Goal: Information Seeking & Learning: Learn about a topic

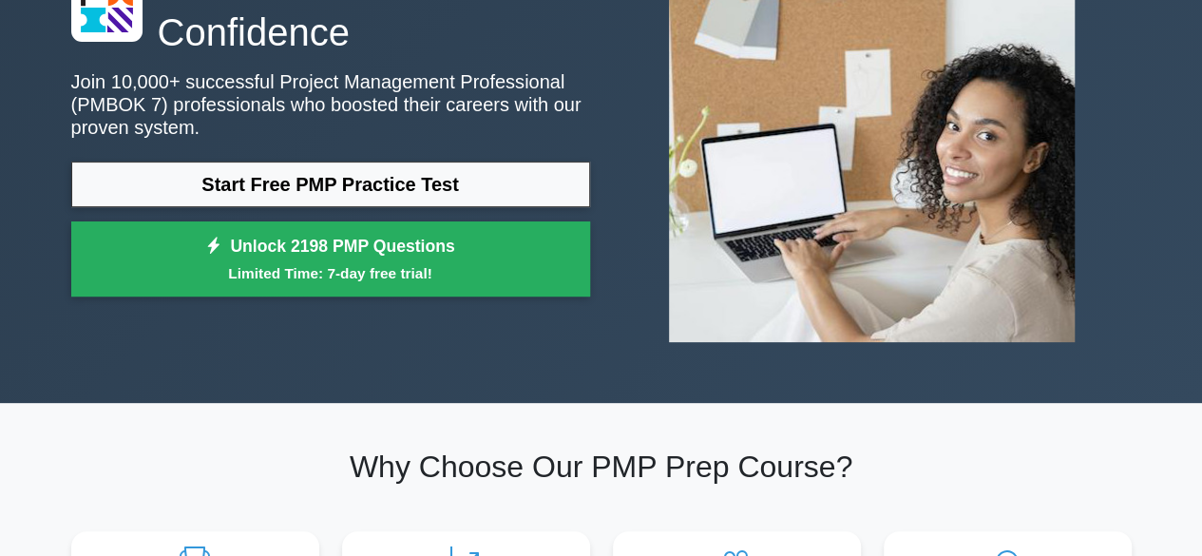
scroll to position [184, 0]
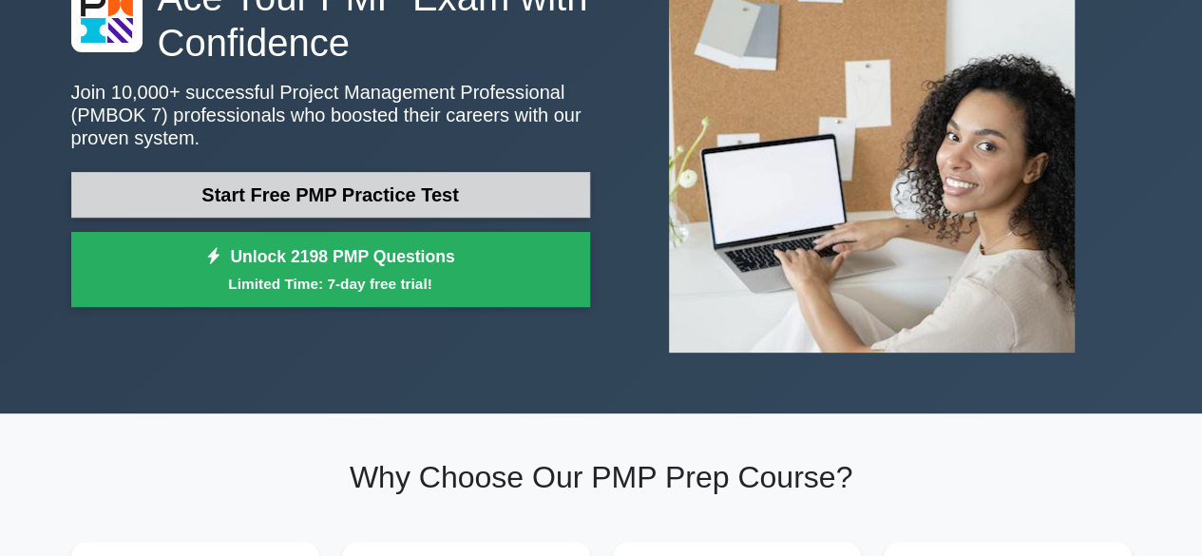
click at [328, 192] on link "Start Free PMP Practice Test" at bounding box center [330, 195] width 519 height 46
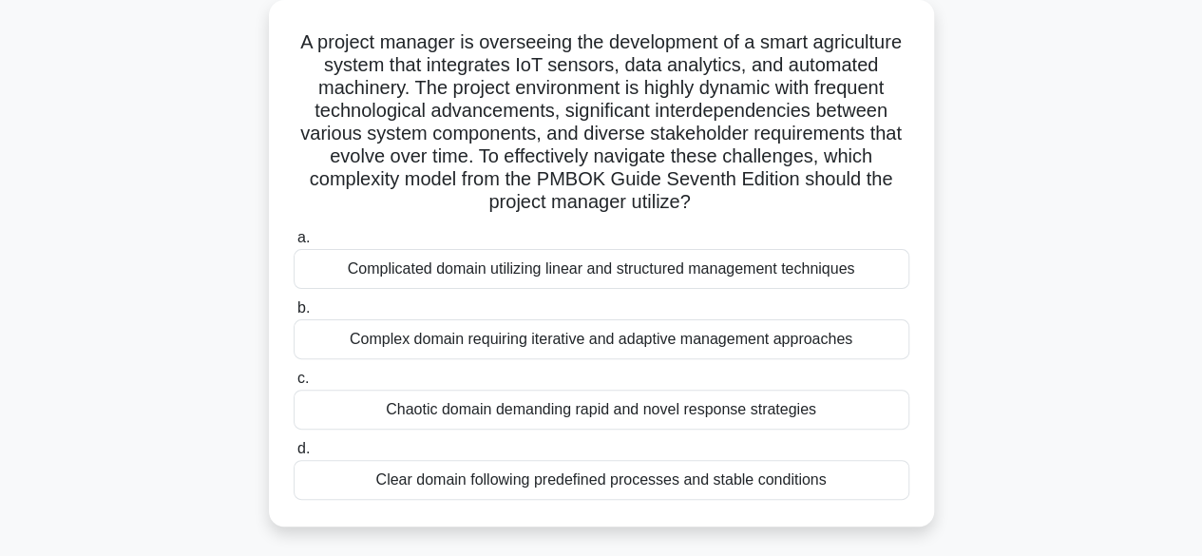
scroll to position [112, 0]
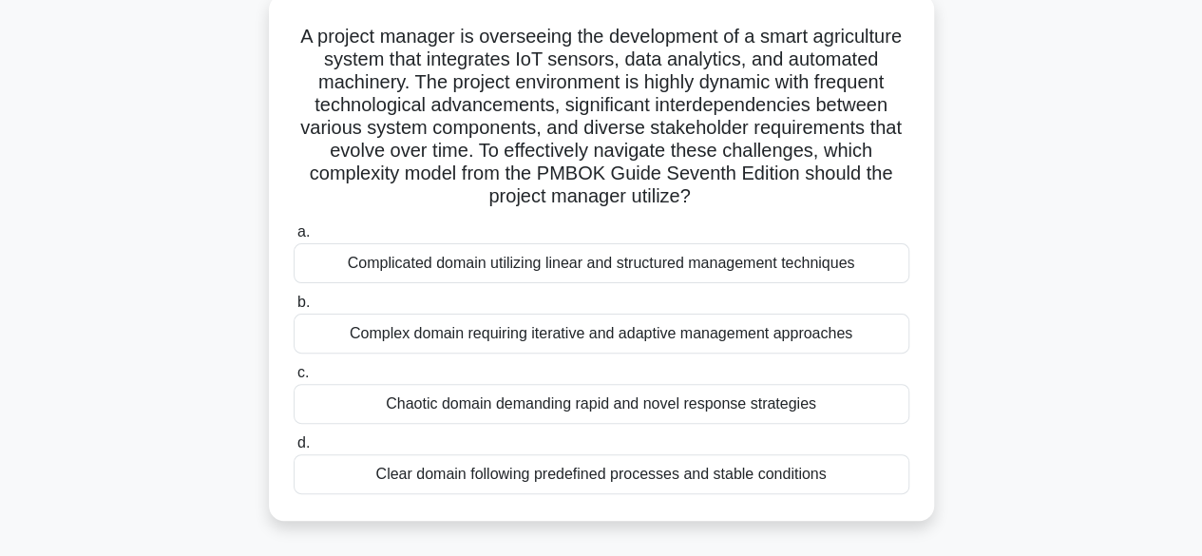
click at [609, 338] on div "Complex domain requiring iterative and adaptive management approaches" at bounding box center [602, 334] width 616 height 40
click at [294, 309] on input "b. Complex domain requiring iterative and adaptive management approaches" at bounding box center [294, 303] width 0 height 12
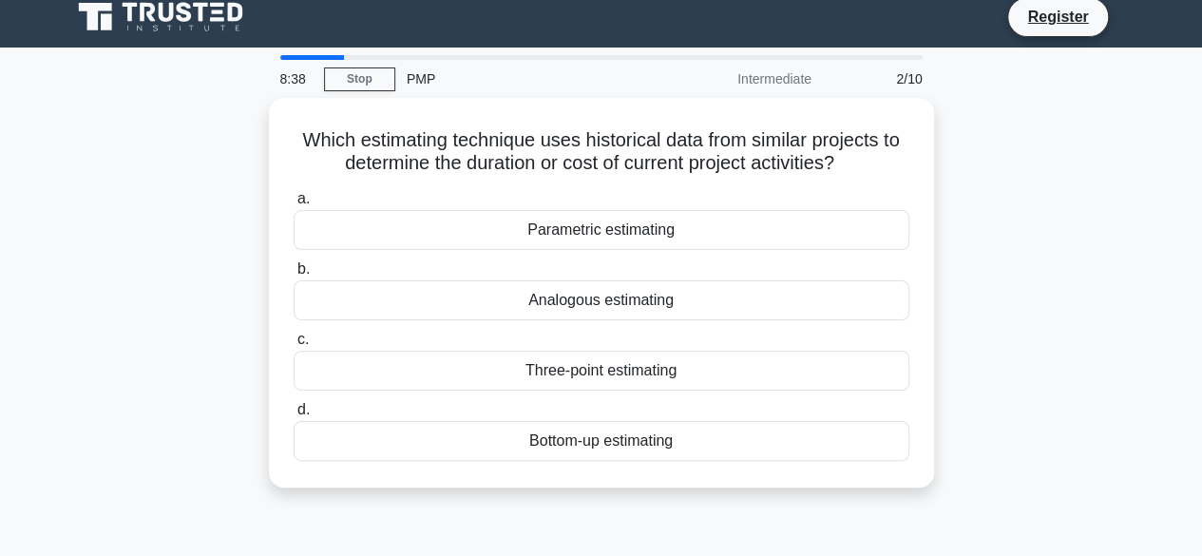
scroll to position [0, 0]
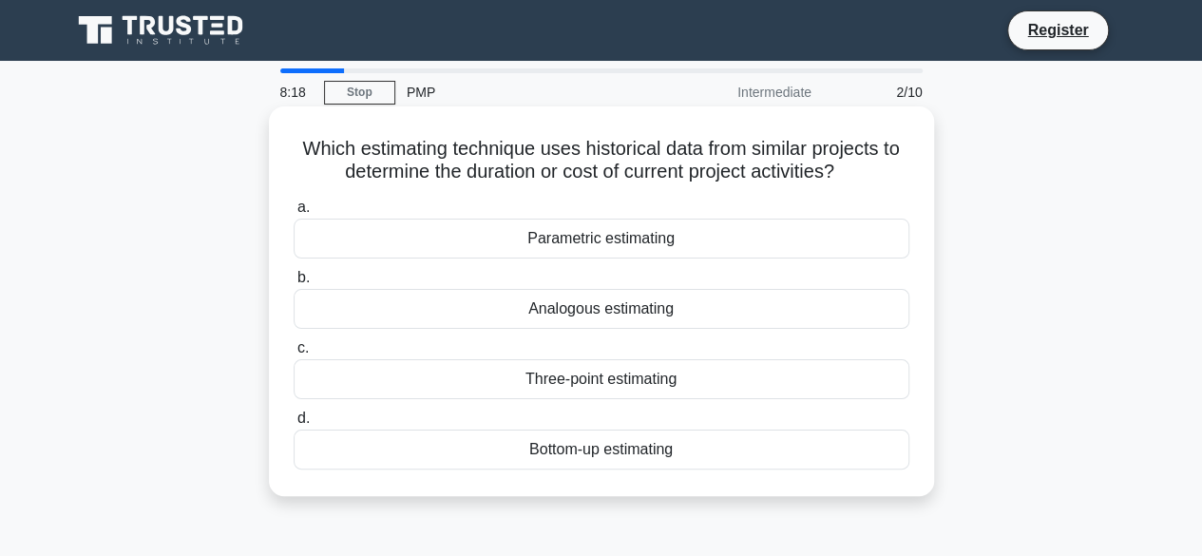
click at [623, 248] on div "Parametric estimating" at bounding box center [602, 239] width 616 height 40
click at [294, 214] on input "a. Parametric estimating" at bounding box center [294, 207] width 0 height 12
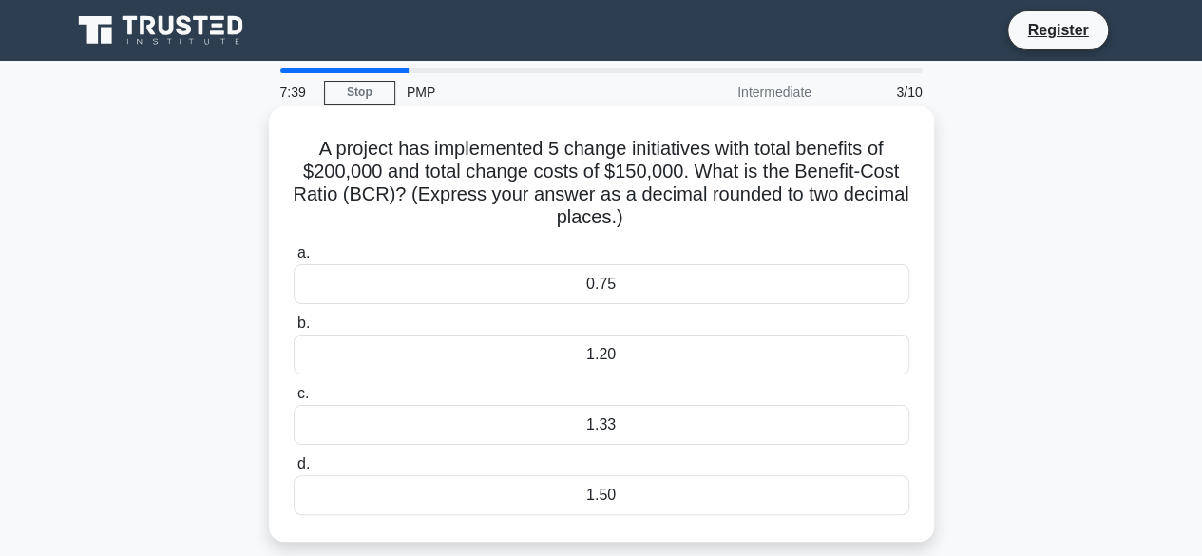
click at [601, 430] on div "1.33" at bounding box center [602, 425] width 616 height 40
click at [294, 400] on input "c. 1.33" at bounding box center [294, 394] width 0 height 12
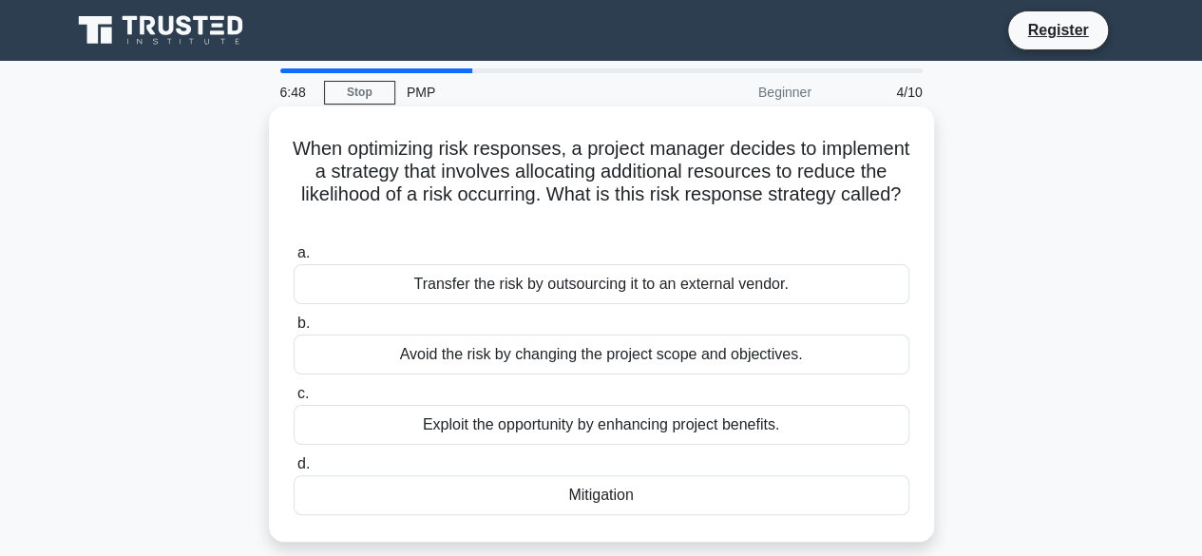
click at [753, 356] on div "Avoid the risk by changing the project scope and objectives." at bounding box center [602, 355] width 616 height 40
click at [294, 330] on input "b. Avoid the risk by changing the project scope and objectives." at bounding box center [294, 323] width 0 height 12
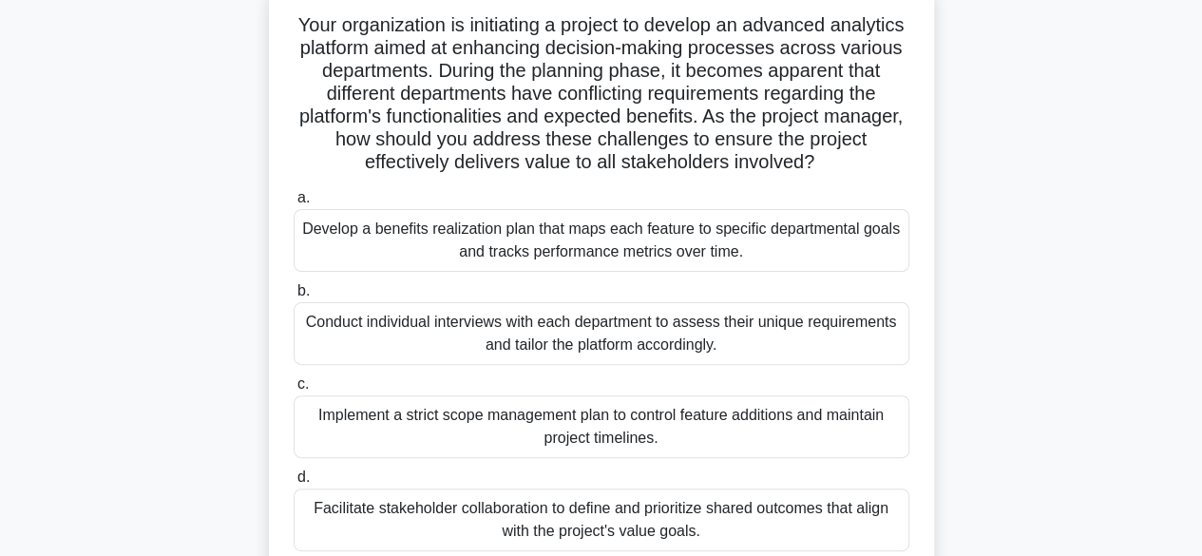
scroll to position [127, 0]
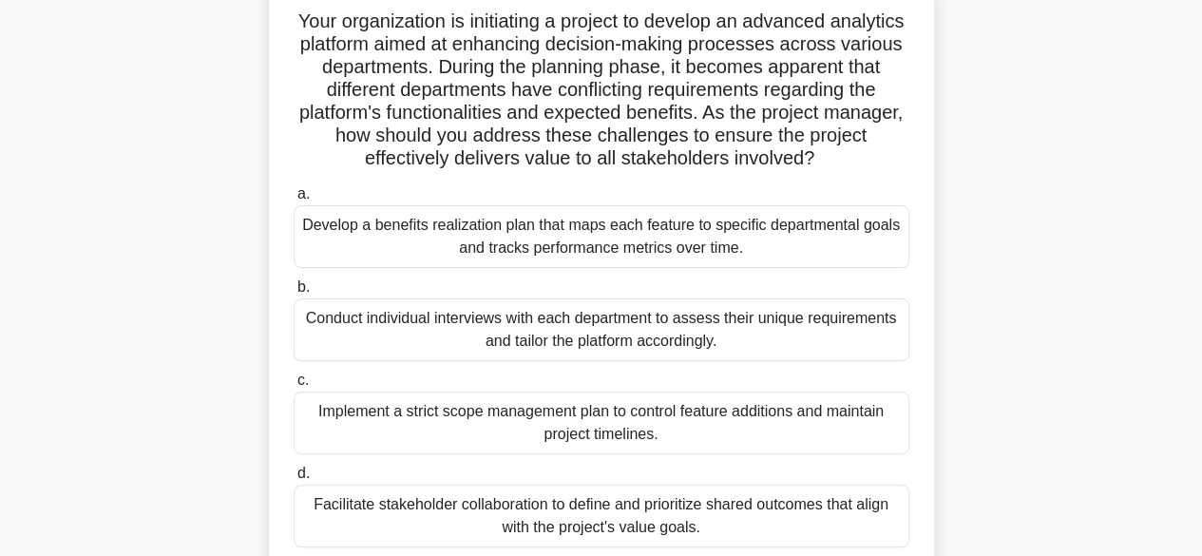
click at [721, 225] on div "Develop a benefits realization plan that maps each feature to specific departme…" at bounding box center [602, 236] width 616 height 63
click at [294, 201] on input "a. Develop a benefits realization plan that maps each feature to specific depar…" at bounding box center [294, 194] width 0 height 12
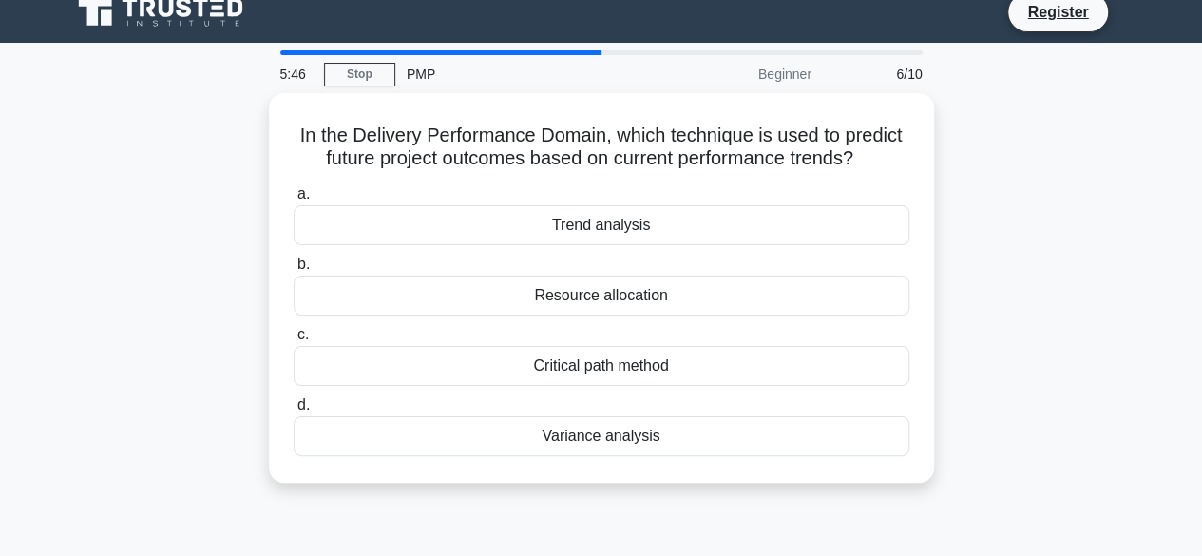
scroll to position [0, 0]
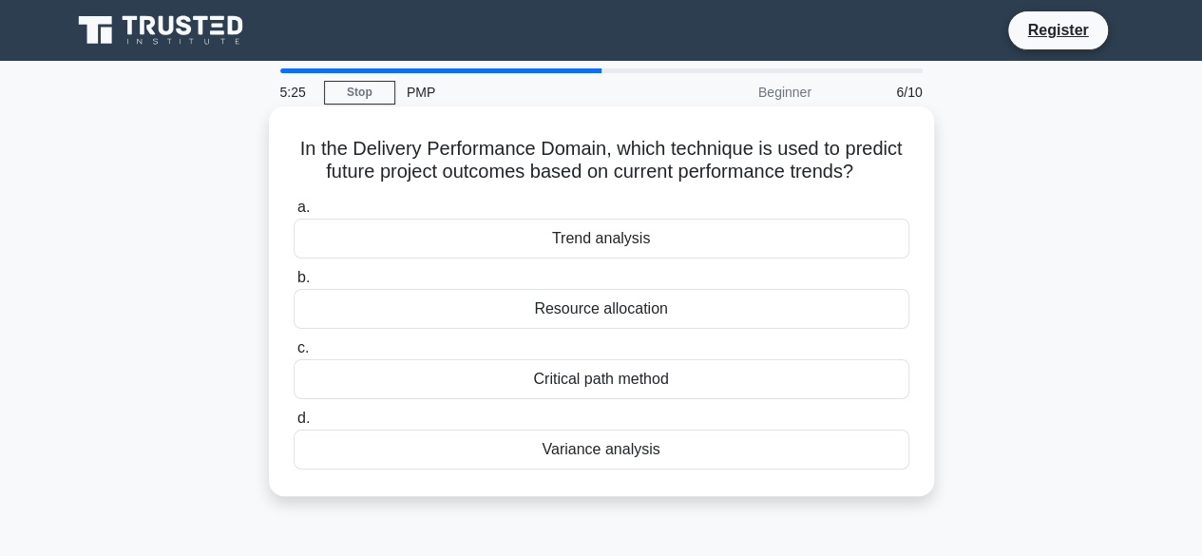
click at [625, 248] on div "Trend analysis" at bounding box center [602, 239] width 616 height 40
click at [294, 214] on input "a. Trend analysis" at bounding box center [294, 207] width 0 height 12
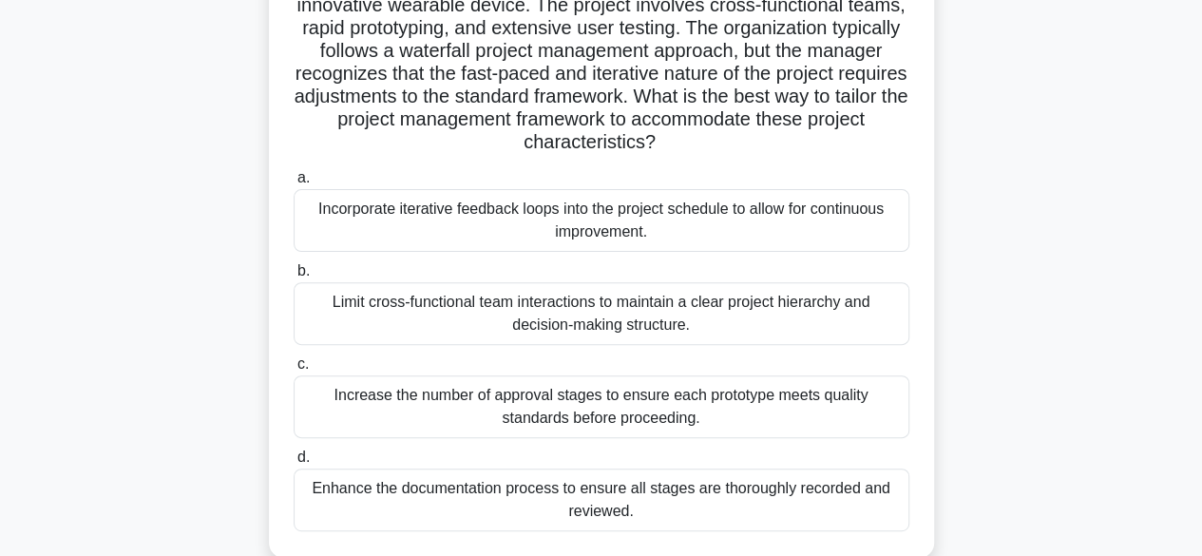
scroll to position [120, 0]
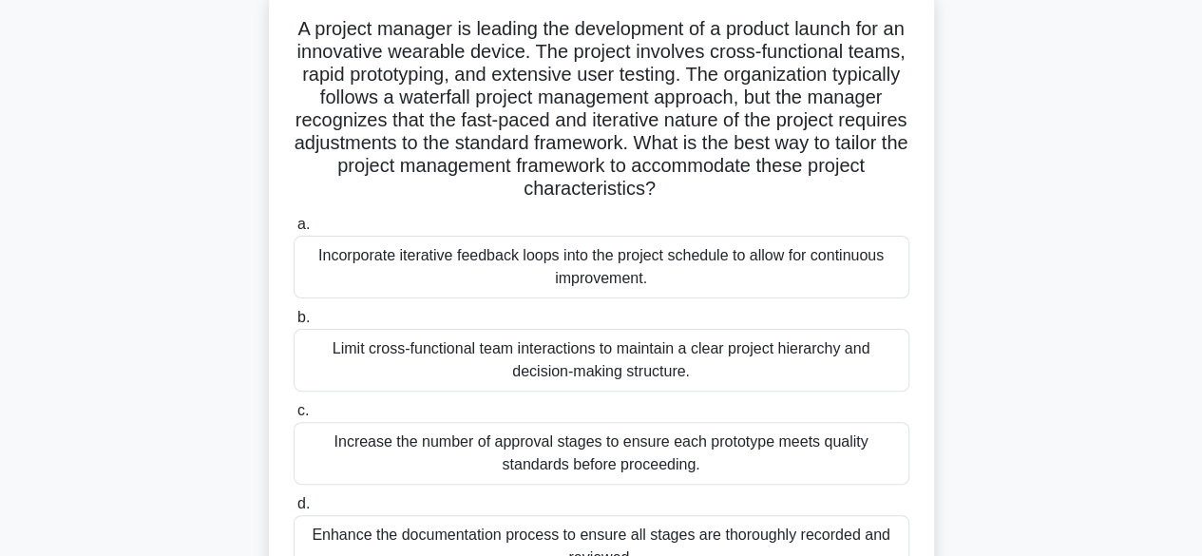
click at [707, 273] on div "Incorporate iterative feedback loops into the project schedule to allow for con…" at bounding box center [602, 267] width 616 height 63
click at [294, 231] on input "a. Incorporate iterative feedback loops into the project schedule to allow for …" at bounding box center [294, 225] width 0 height 12
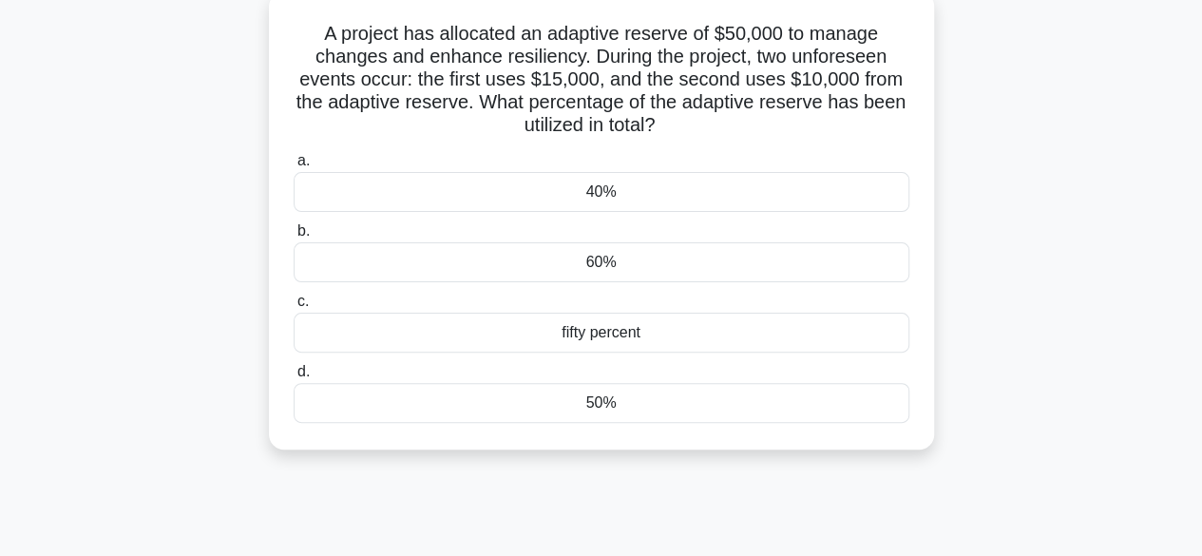
scroll to position [0, 0]
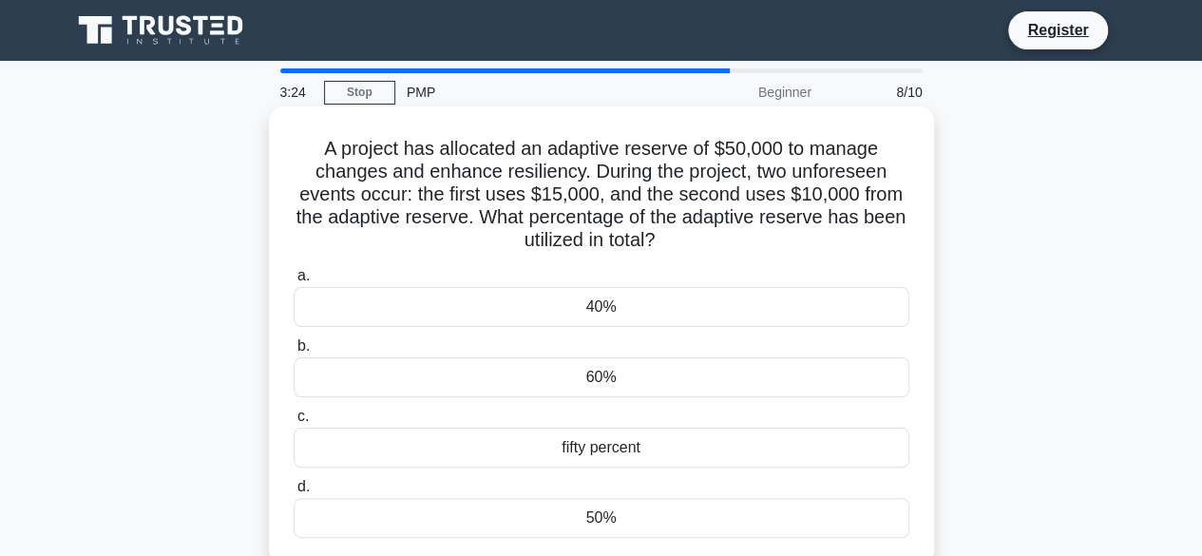
click at [625, 507] on div "50%" at bounding box center [602, 518] width 616 height 40
click at [294, 493] on input "d. 50%" at bounding box center [294, 487] width 0 height 12
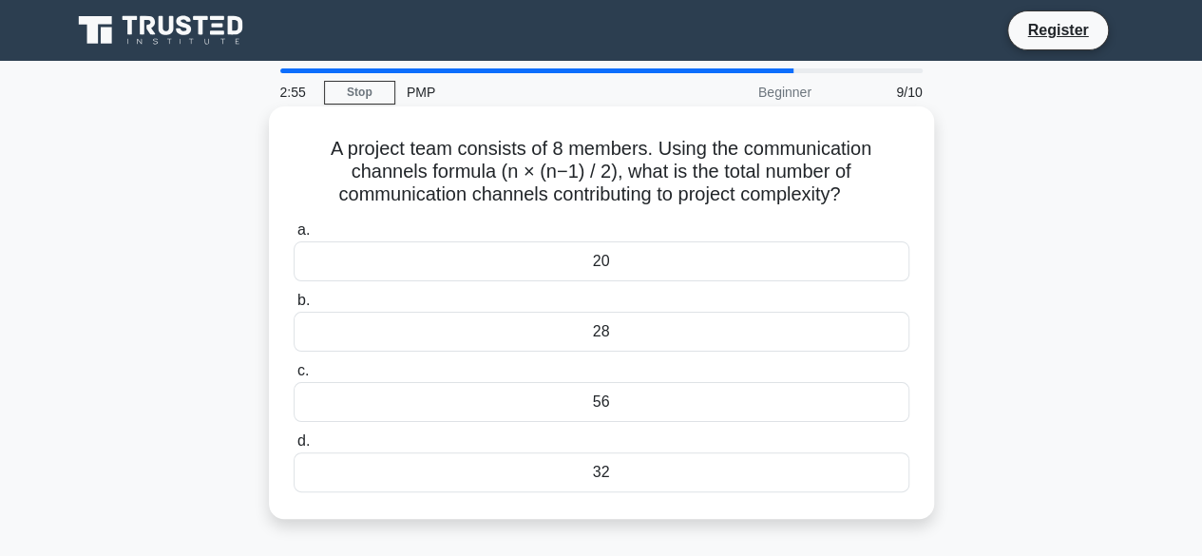
click at [616, 265] on div "20" at bounding box center [602, 261] width 616 height 40
click at [294, 237] on input "a. 20" at bounding box center [294, 230] width 0 height 12
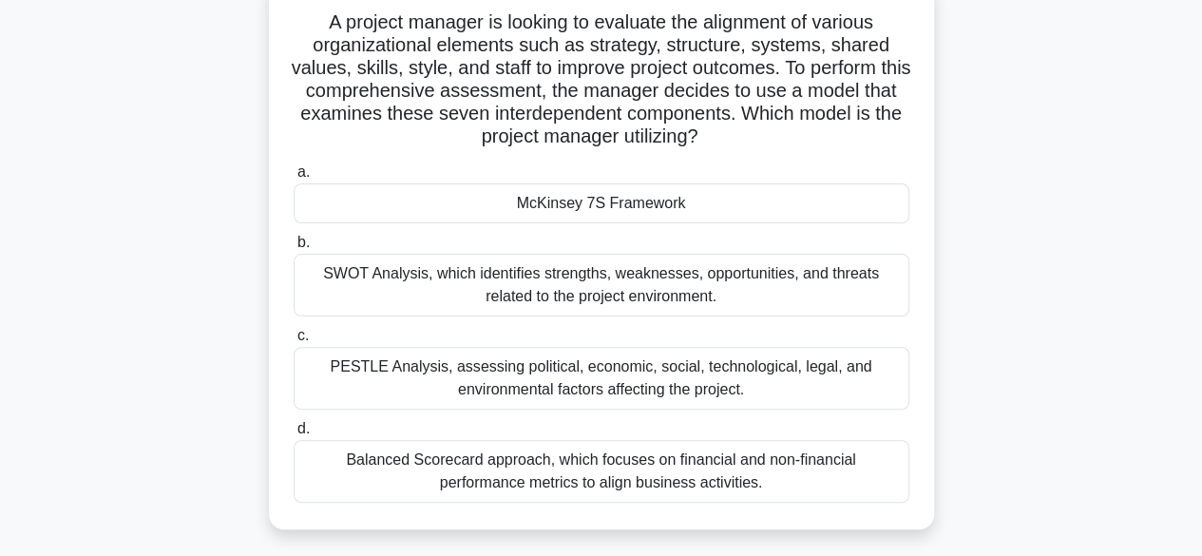
scroll to position [132, 0]
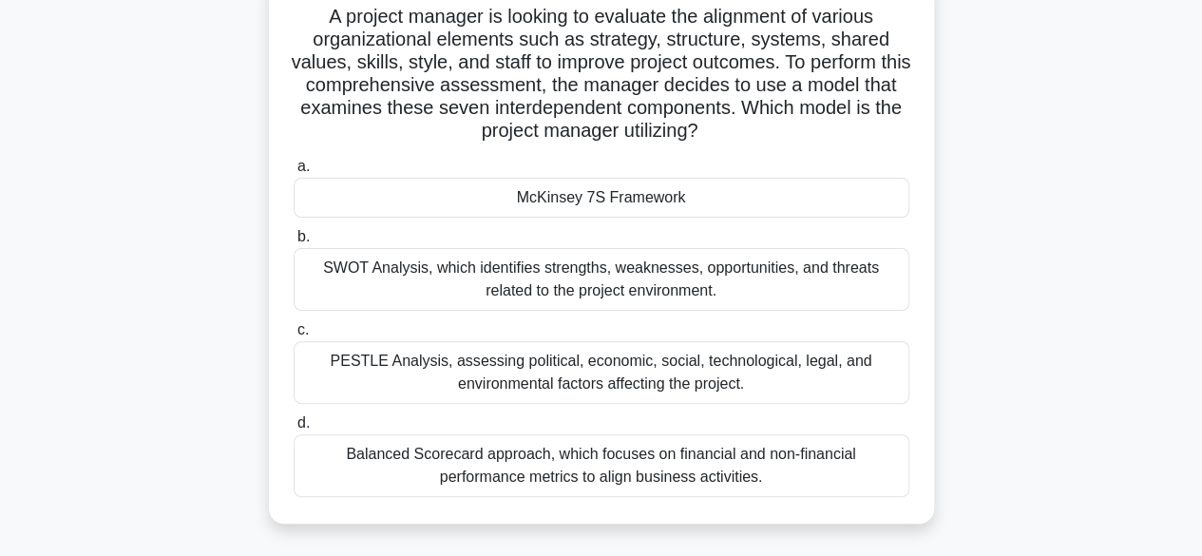
click at [760, 189] on div "McKinsey 7S Framework" at bounding box center [602, 198] width 616 height 40
click at [294, 173] on input "a. McKinsey 7S Framework" at bounding box center [294, 167] width 0 height 12
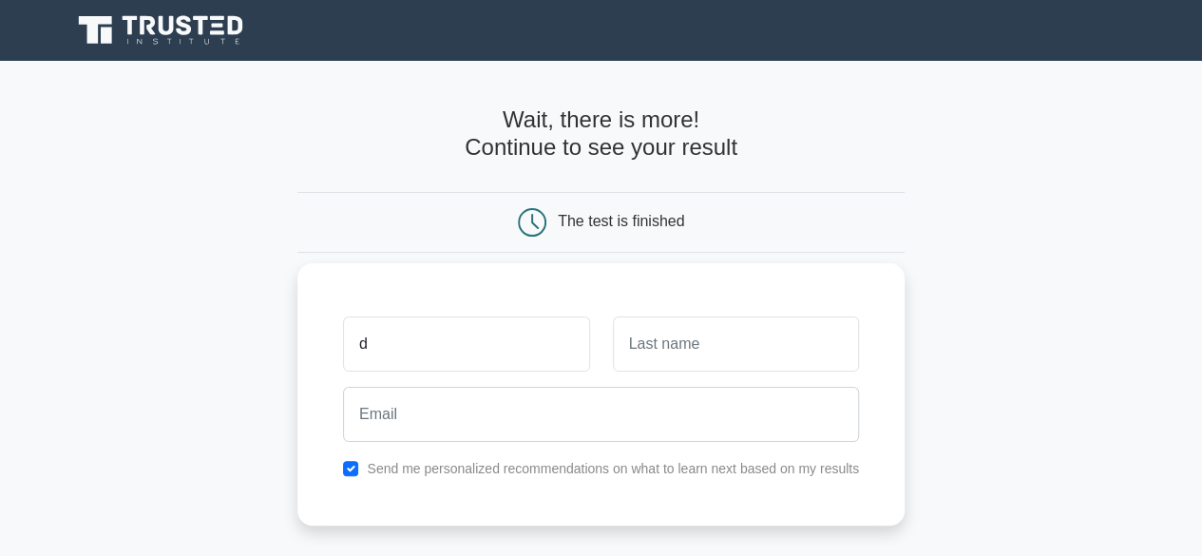
type input "David"
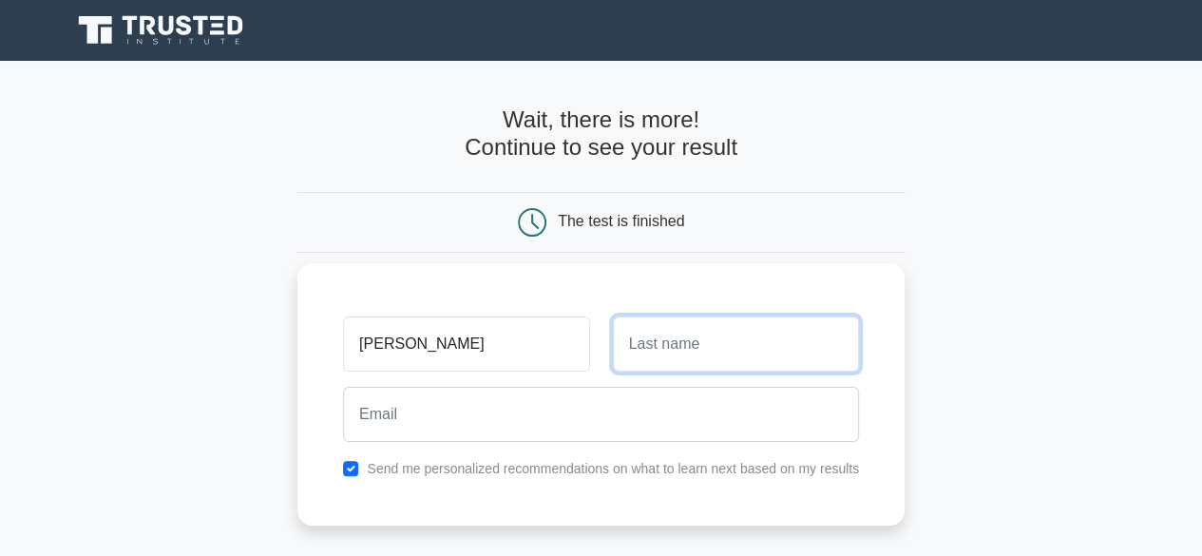
click at [644, 352] on input "text" at bounding box center [736, 343] width 246 height 55
type input "Abalah"
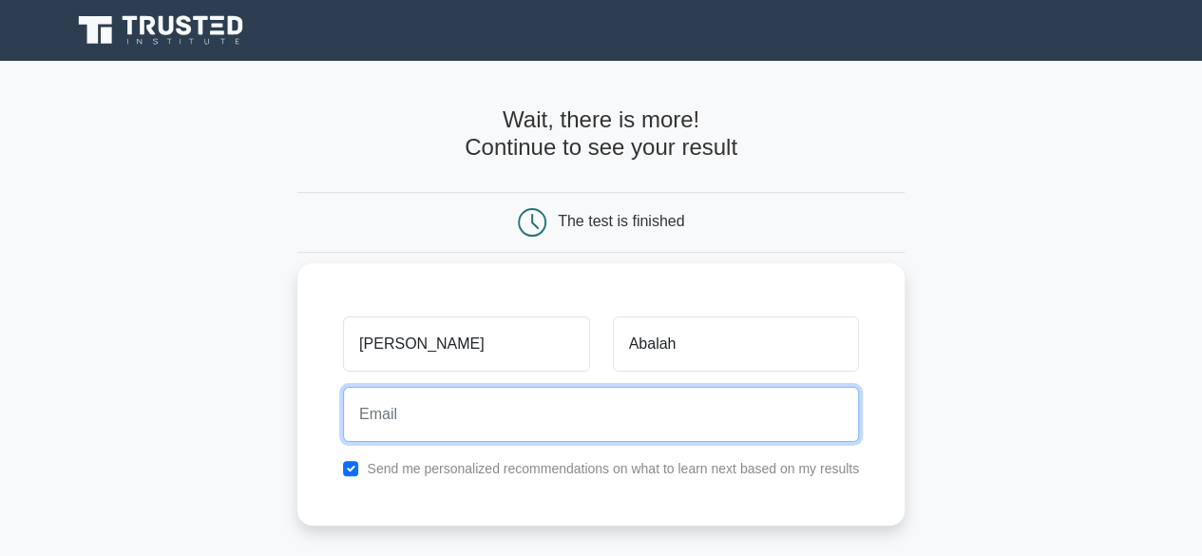
click at [433, 412] on input "email" at bounding box center [601, 414] width 516 height 55
type input "davidabalah@yahoo.com"
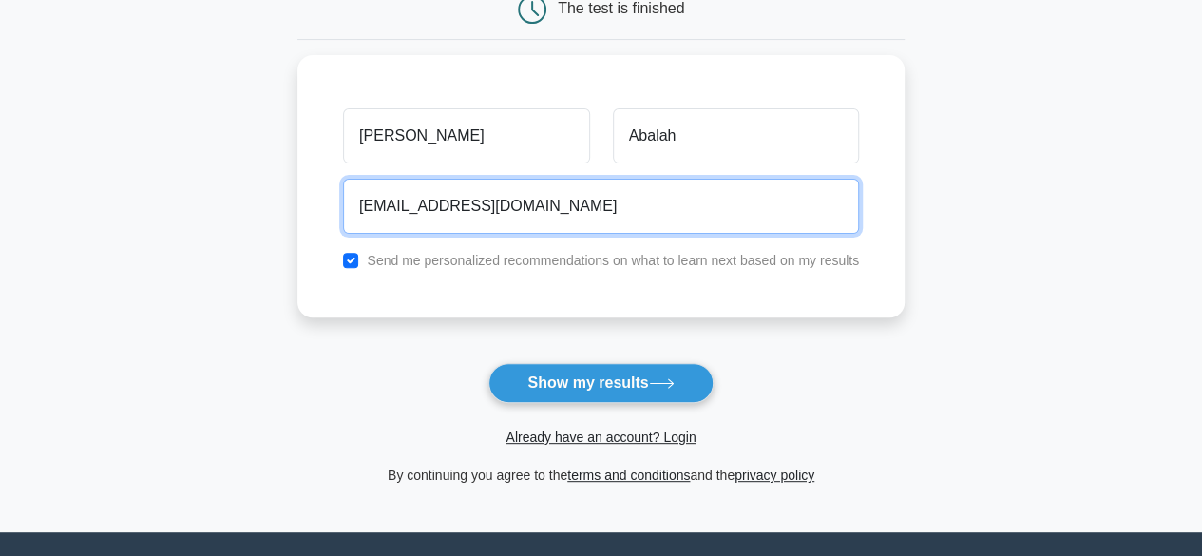
scroll to position [215, 0]
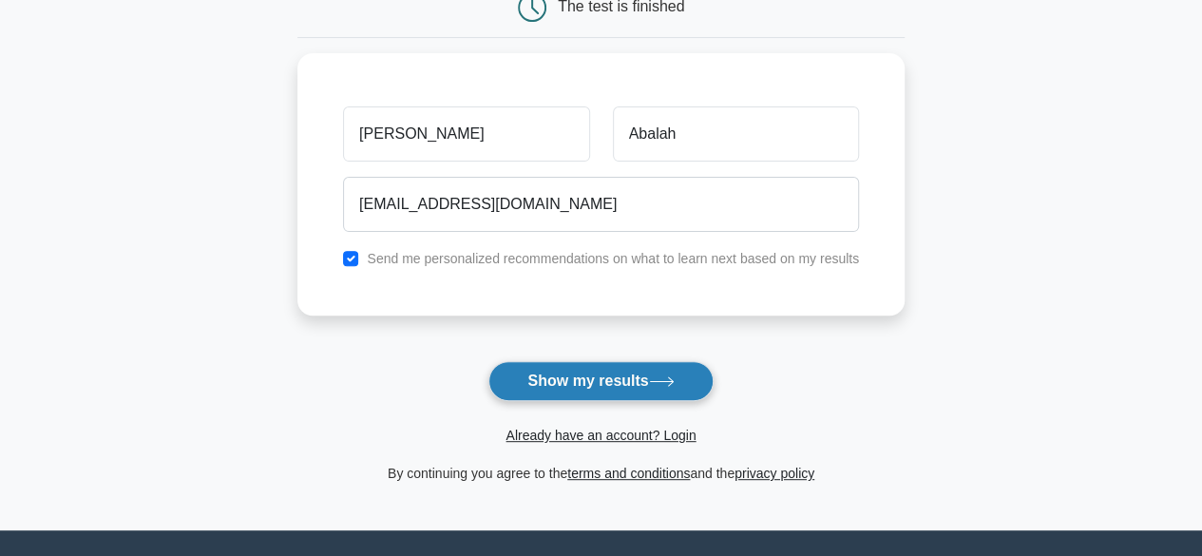
click at [570, 378] on button "Show my results" at bounding box center [600, 381] width 224 height 40
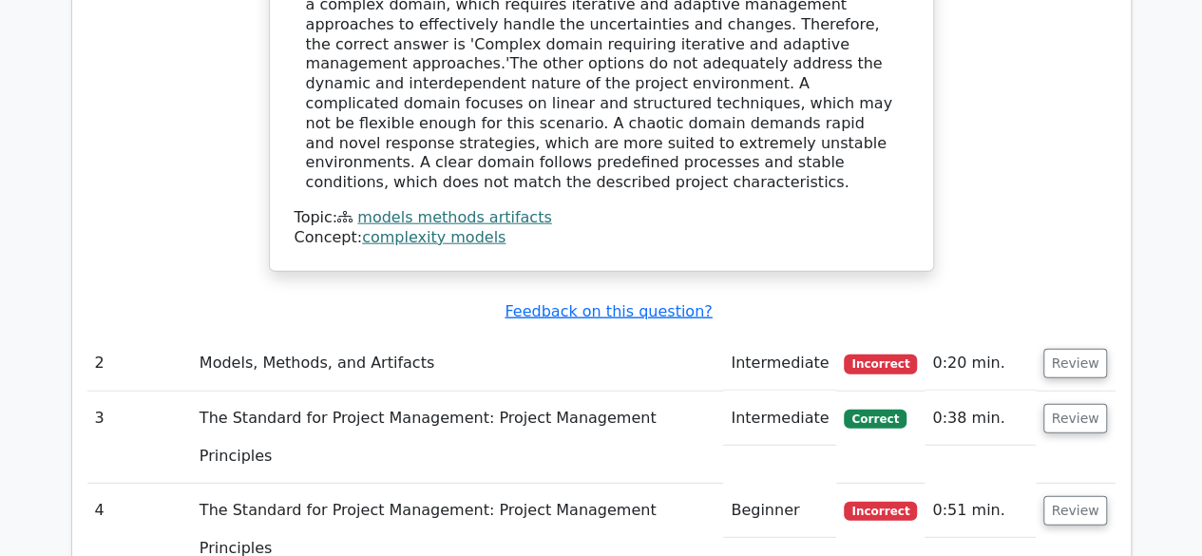
scroll to position [2298, 0]
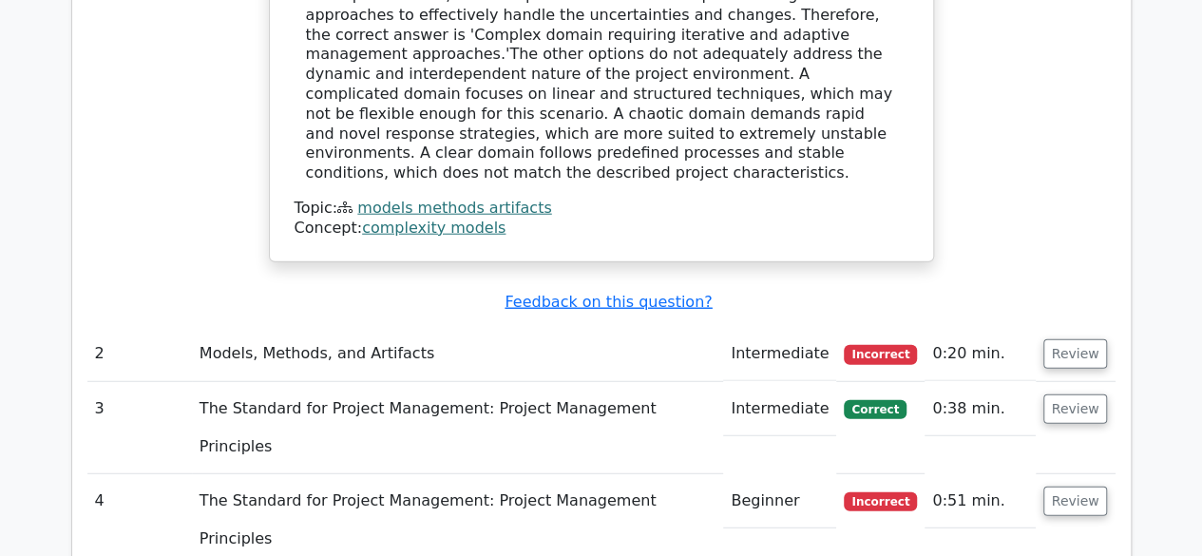
click at [488, 327] on td "Models, Methods, and Artifacts" at bounding box center [457, 354] width 531 height 54
click at [1058, 339] on button "Review" at bounding box center [1075, 353] width 65 height 29
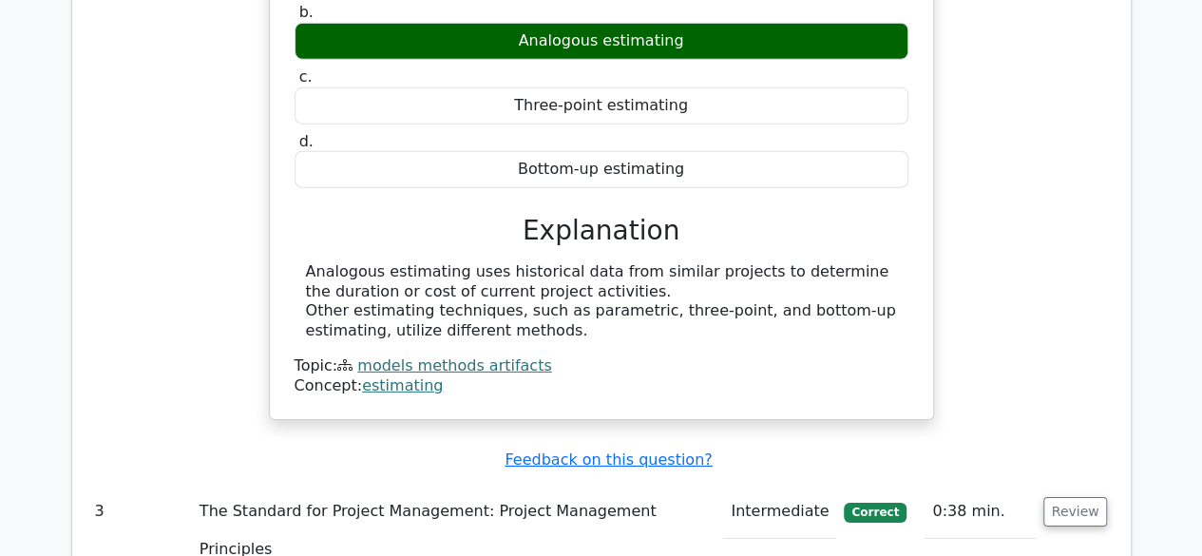
scroll to position [2933, 0]
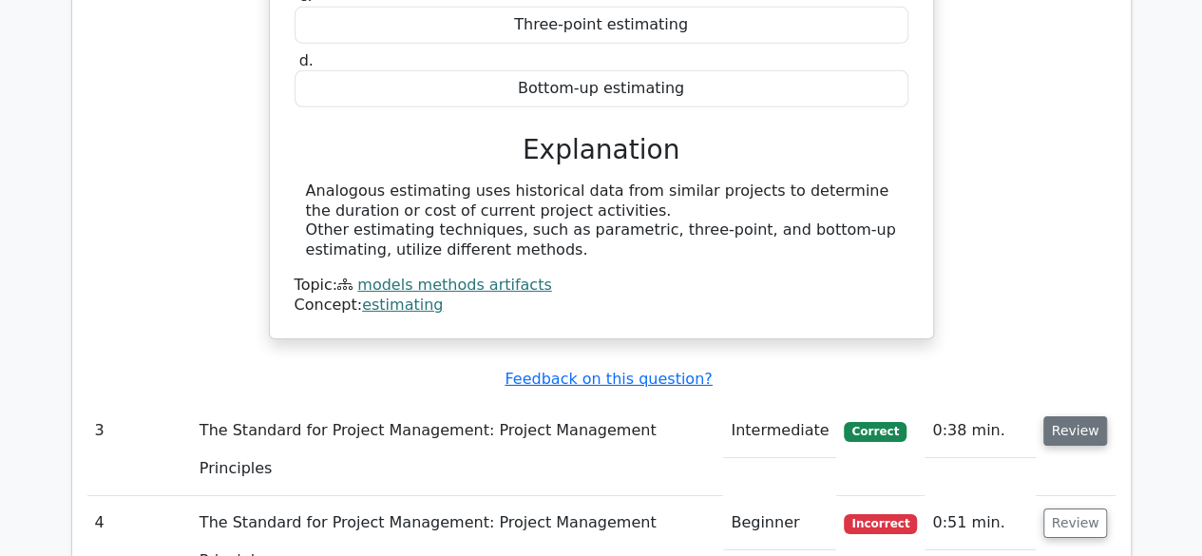
click at [1071, 416] on button "Review" at bounding box center [1075, 430] width 65 height 29
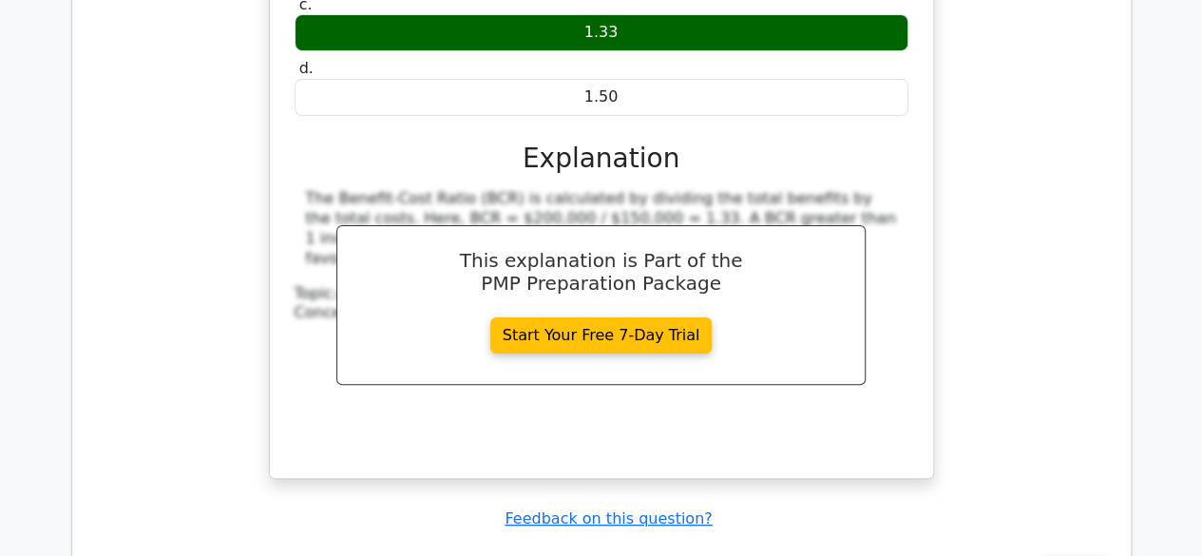
scroll to position [3708, 0]
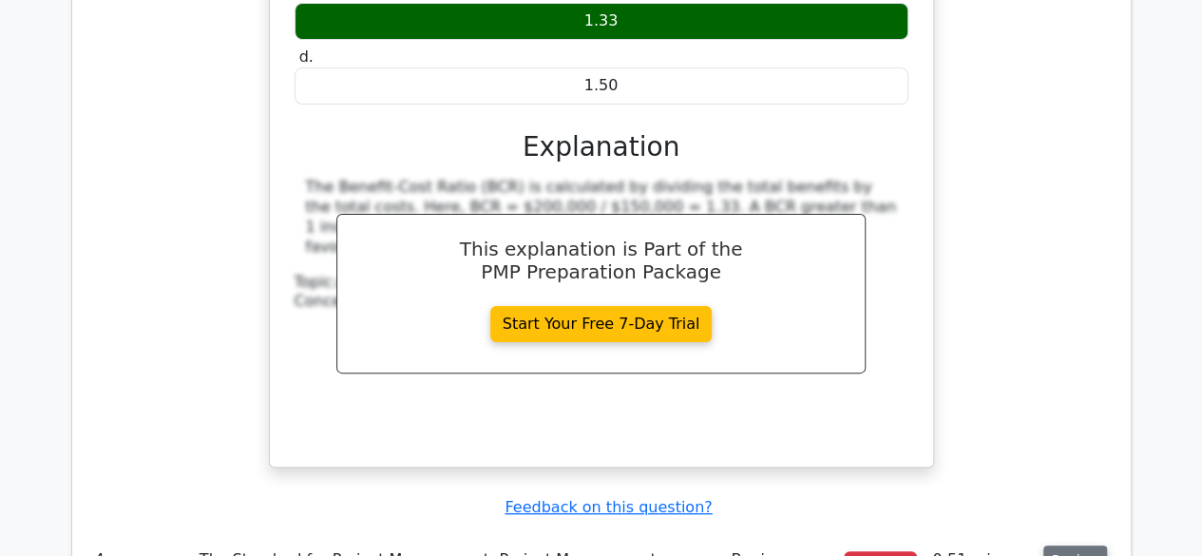
click at [1074, 545] on button "Review" at bounding box center [1075, 559] width 65 height 29
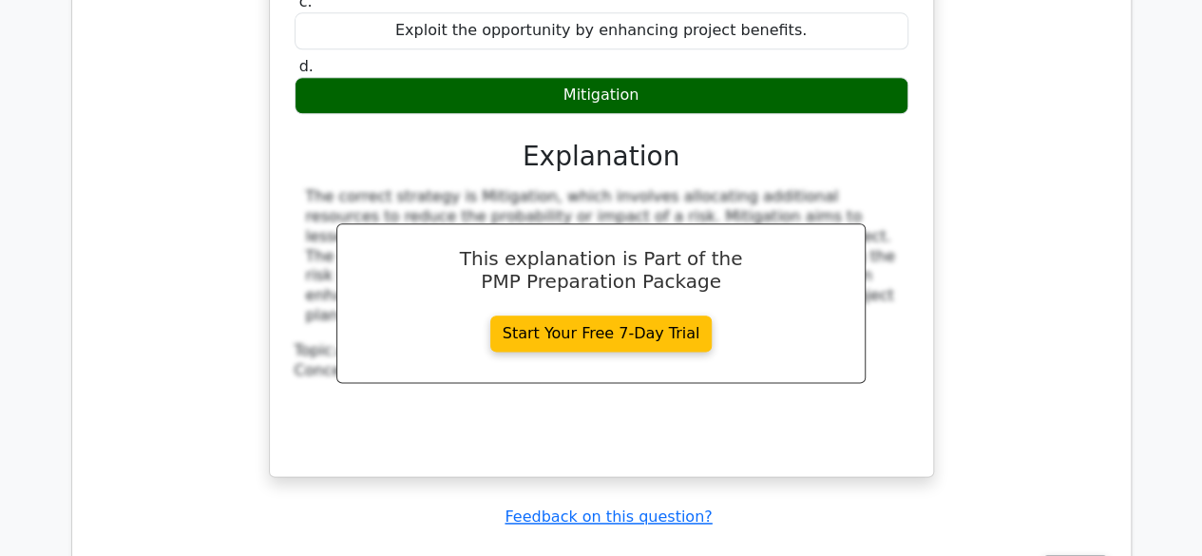
scroll to position [4623, 0]
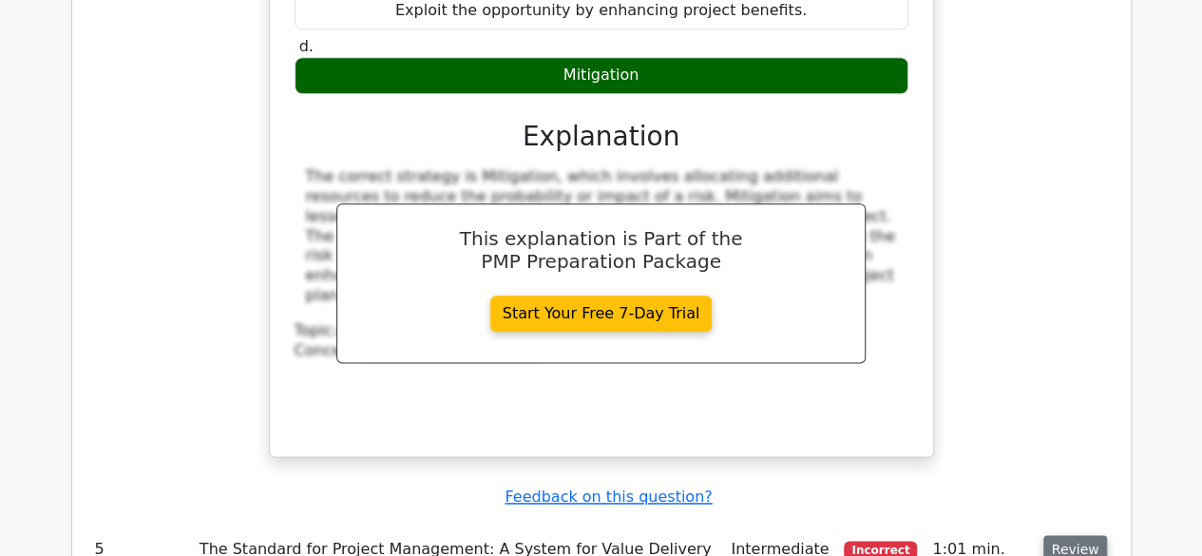
click at [1076, 535] on button "Review" at bounding box center [1075, 549] width 65 height 29
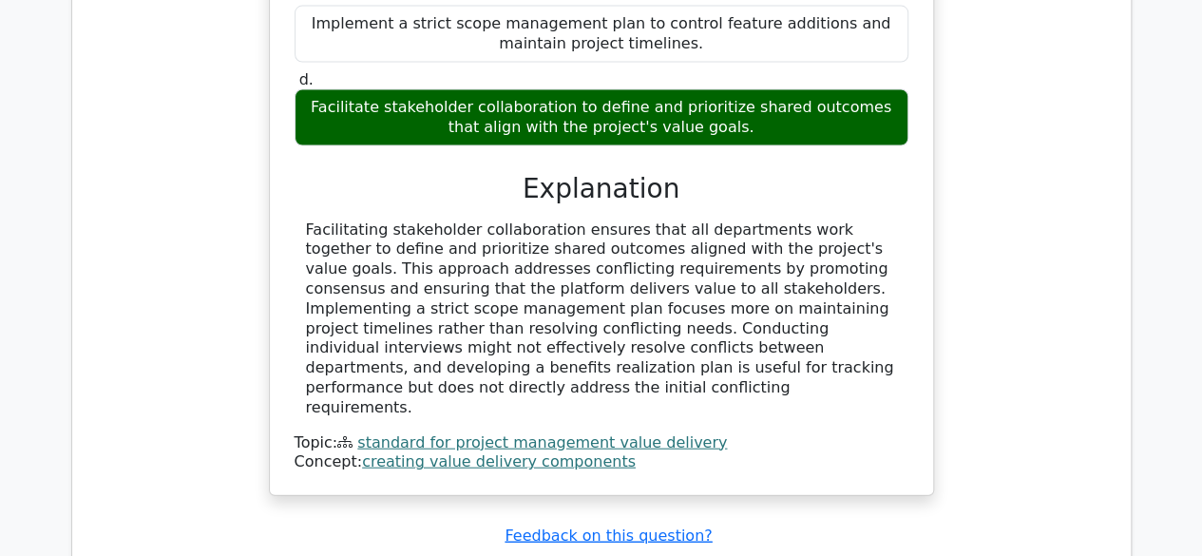
scroll to position [5604, 0]
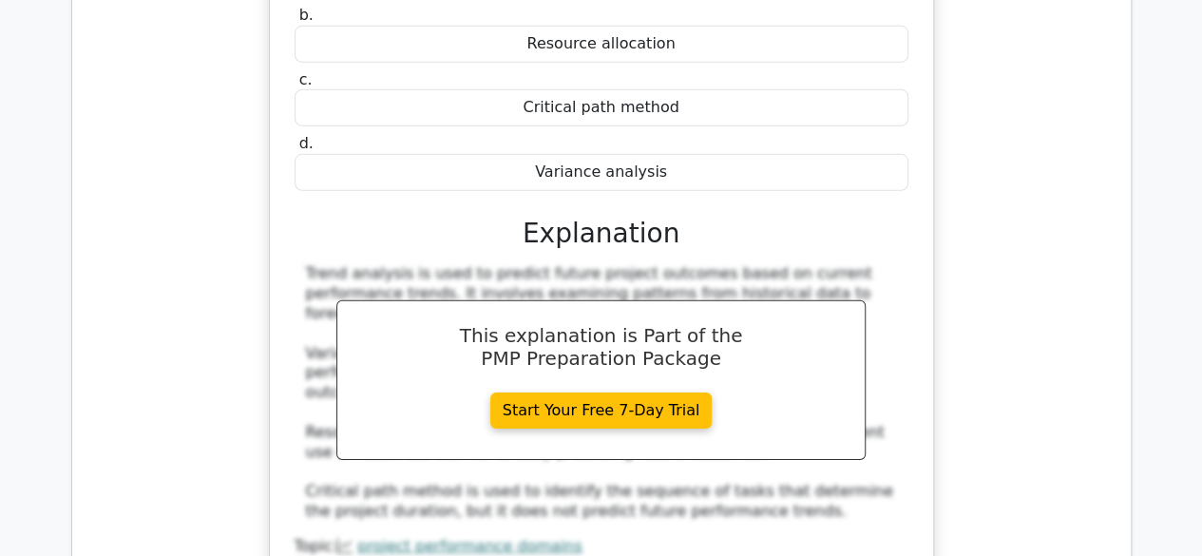
scroll to position [6408, 0]
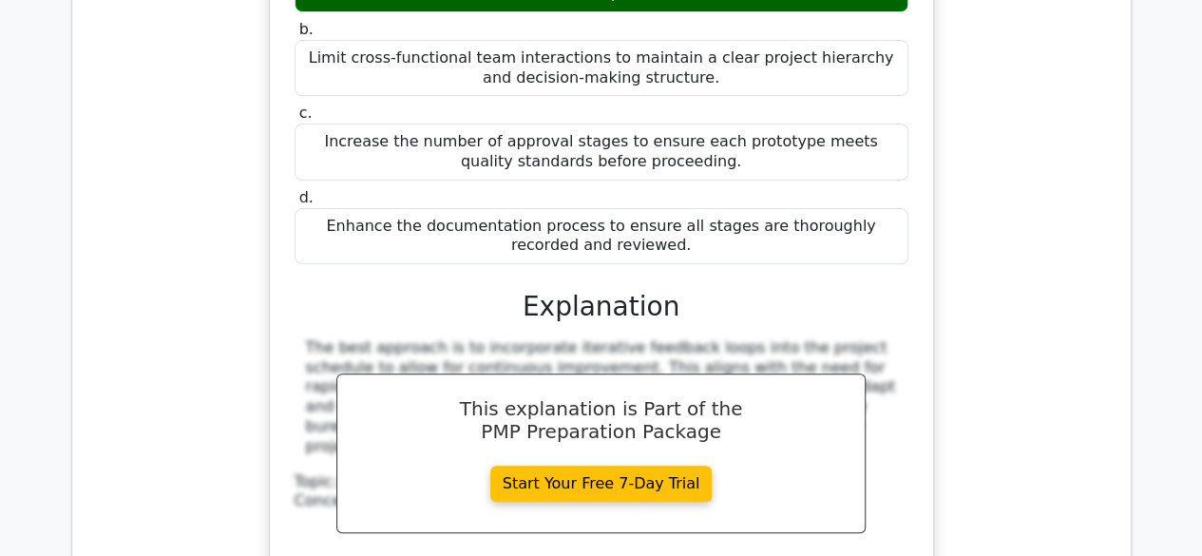
scroll to position [7441, 0]
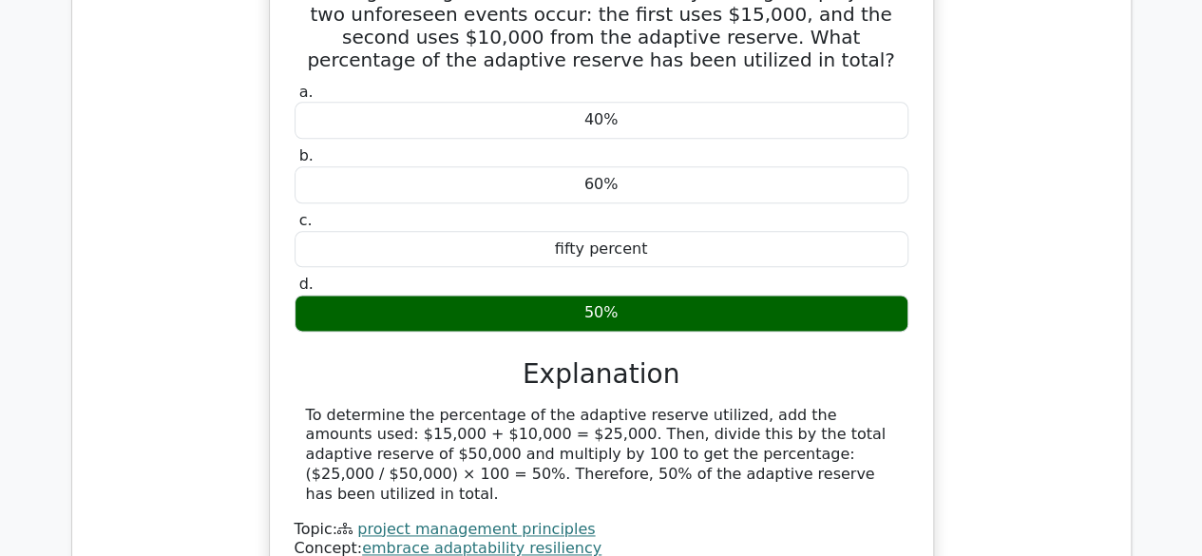
scroll to position [8302, 0]
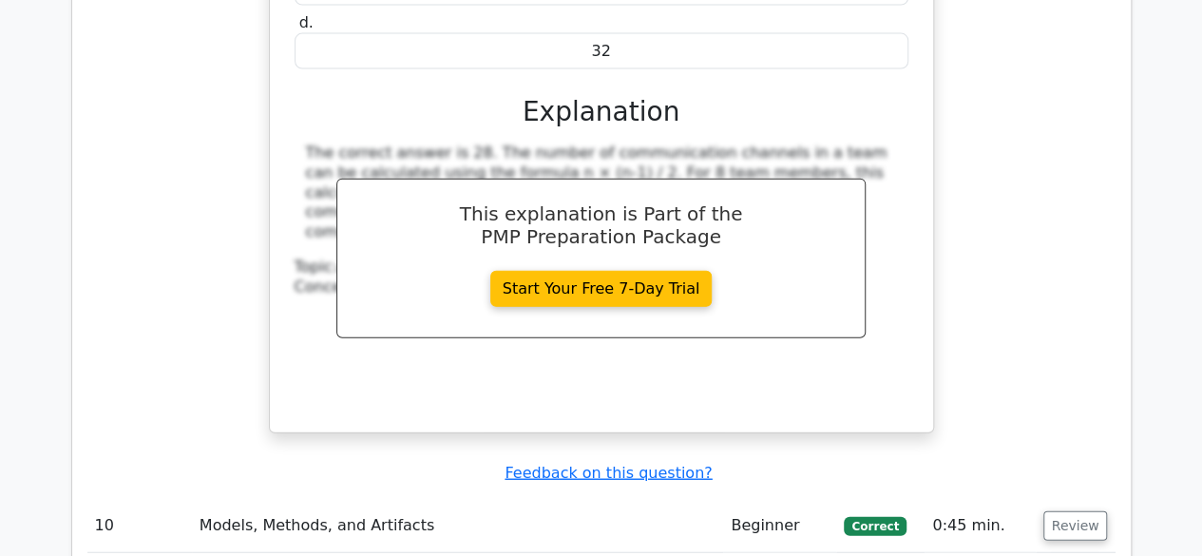
scroll to position [0, 0]
